Goal: Information Seeking & Learning: Learn about a topic

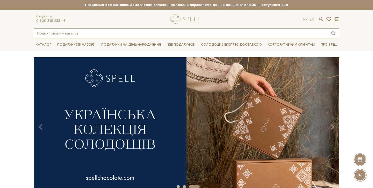
click at [218, 33] on input "text" at bounding box center [180, 32] width 293 height 9
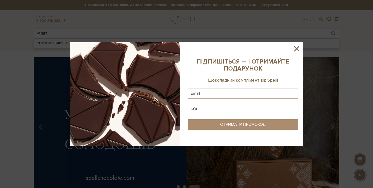
click at [296, 48] on icon at bounding box center [296, 48] width 5 height 5
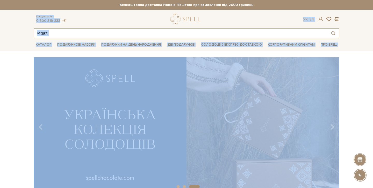
click at [285, 35] on input "yfgjkt" at bounding box center [180, 32] width 293 height 9
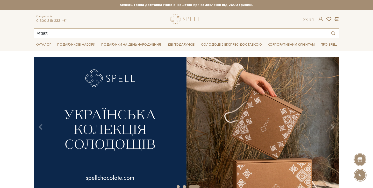
click at [285, 35] on input "yfgjkt" at bounding box center [180, 32] width 293 height 9
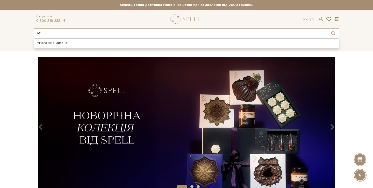
type input "y"
type input "наполеон"
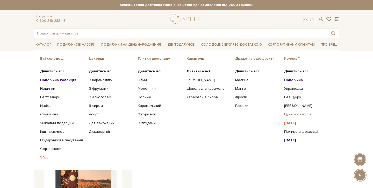
click at [296, 114] on link "Цукерки - торти" at bounding box center [306, 114] width 45 height 5
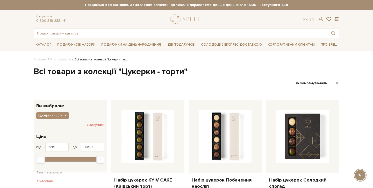
scroll to position [138, 0]
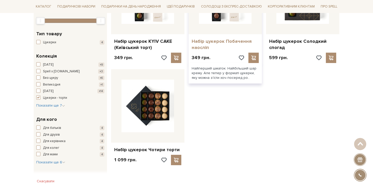
click at [241, 44] on link "Набір цукерок Побачення наосліп" at bounding box center [224, 44] width 67 height 12
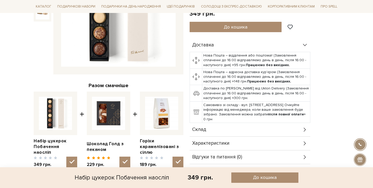
scroll to position [177, 0]
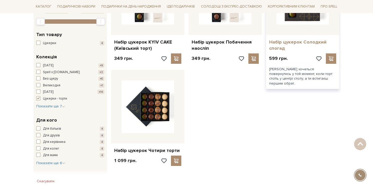
click at [280, 43] on link "Набір цукерок Солодкий спогад" at bounding box center [302, 45] width 67 height 12
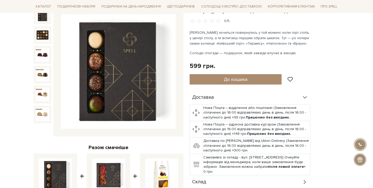
scroll to position [61, 0]
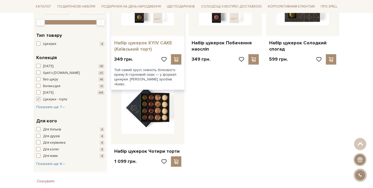
click at [149, 46] on link "Набір цукерок KYIV CAKE (Київський торт)" at bounding box center [147, 46] width 67 height 12
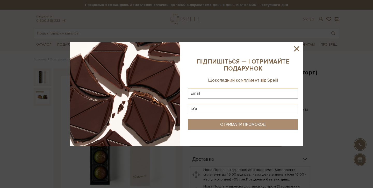
click at [296, 52] on icon at bounding box center [296, 48] width 9 height 9
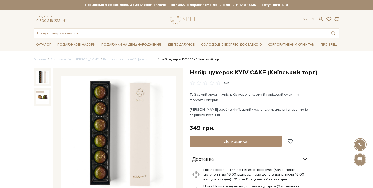
click at [205, 94] on p "Той самий хруст, ніжність білкового крему й горіховий смак — у форматі цукерки." at bounding box center [249, 97] width 121 height 11
click at [236, 94] on p "Той самий хруст, ніжність білкового крему й горіховий смак — у форматі цукерки." at bounding box center [249, 97] width 121 height 11
drag, startPoint x: 217, startPoint y: 94, endPoint x: 260, endPoint y: 93, distance: 43.0
click at [260, 93] on p "Той самий хруст, ніжність білкового крему й горіховий смак — у форматі цукерки." at bounding box center [249, 97] width 121 height 11
drag, startPoint x: 260, startPoint y: 93, endPoint x: 217, endPoint y: 93, distance: 42.7
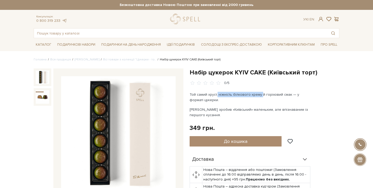
click at [217, 93] on p "Той самий хруст, ніжність білкового крему й горіховий смак — у форматі цукерки." at bounding box center [249, 97] width 121 height 11
copy p "ніжність білкового крему"
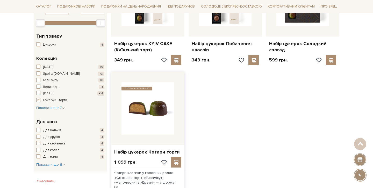
click at [162, 105] on img at bounding box center [147, 108] width 53 height 53
